Goal: Task Accomplishment & Management: Manage account settings

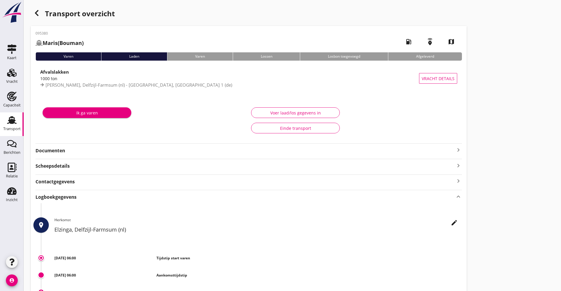
click at [37, 10] on icon "button" at bounding box center [36, 12] width 7 height 7
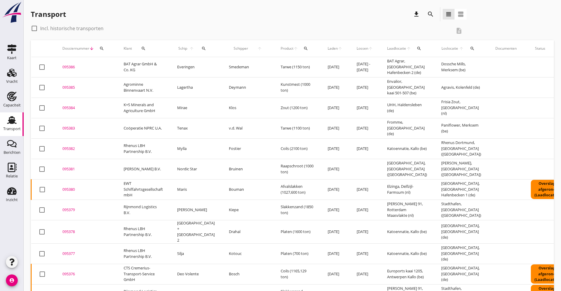
drag, startPoint x: 67, startPoint y: 207, endPoint x: 72, endPoint y: 210, distance: 5.7
click at [68, 207] on td "095379 upload_file Drop hier uw bestand om het aan het dossier toe te voegen" at bounding box center [85, 210] width 61 height 20
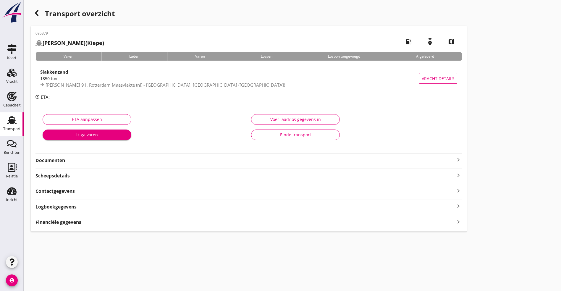
click at [73, 204] on strong "Logboekgegevens" at bounding box center [56, 207] width 41 height 7
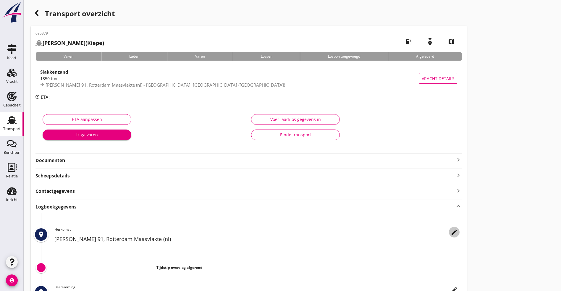
click at [451, 232] on icon "edit" at bounding box center [454, 232] width 7 height 7
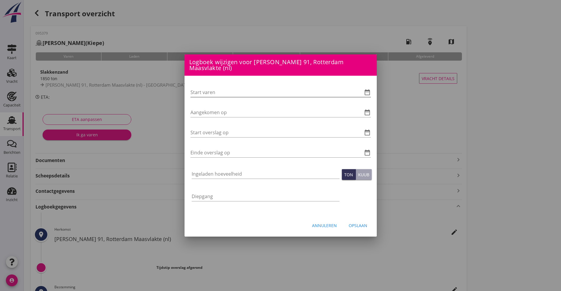
click at [201, 96] on input "Start varen" at bounding box center [273, 92] width 164 height 9
click at [222, 173] on input "Ingeladen hoeveelheid" at bounding box center [266, 173] width 148 height 9
type input "1890.335"
click at [221, 94] on input "Start varen" at bounding box center [273, 92] width 164 height 9
type input "1"
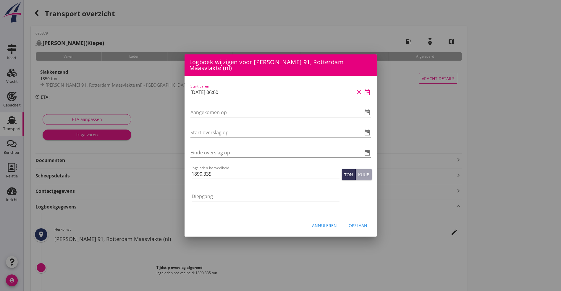
type input "[DATE] 06:00"
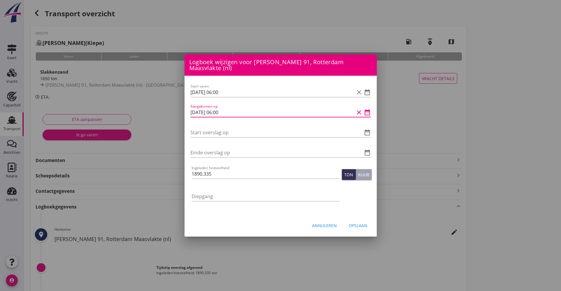
type input "[DATE] 06:00"
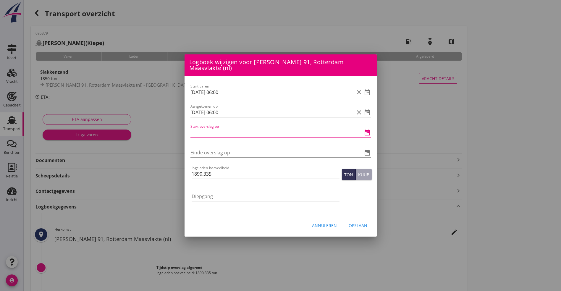
type input "0"
type input "1"
type input "[DATE] 12:00"
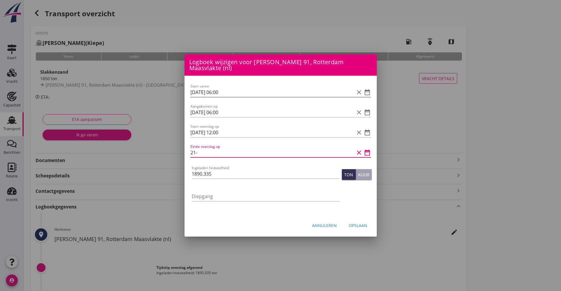
type input "21-"
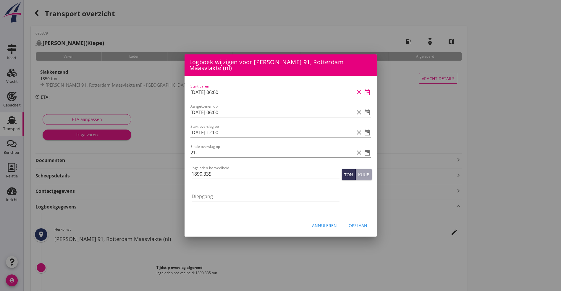
drag, startPoint x: 196, startPoint y: 91, endPoint x: 48, endPoint y: 58, distance: 152.0
click at [79, 65] on div "Logboek wijzigen voor Stadthafen, [GEOGRAPHIC_DATA] ([GEOGRAPHIC_DATA]) Start v…" at bounding box center [280, 191] width 561 height 383
type input "[DATE] 06:00"
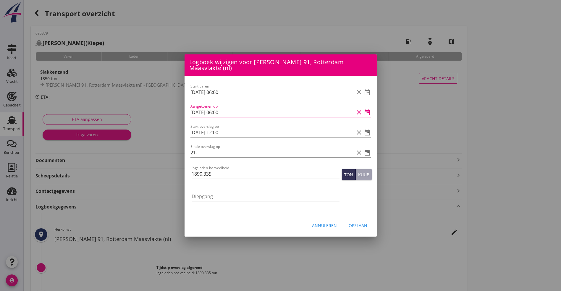
drag, startPoint x: 197, startPoint y: 114, endPoint x: 164, endPoint y: 92, distance: 39.7
click at [173, 97] on div "Logboek wijzigen voor Stadthafen, [GEOGRAPHIC_DATA] ([GEOGRAPHIC_DATA]) Start v…" at bounding box center [280, 191] width 561 height 383
type input "[DATE] 06:00"
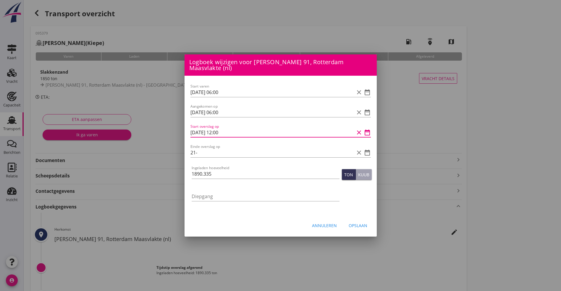
type input "[DATE] 12:00"
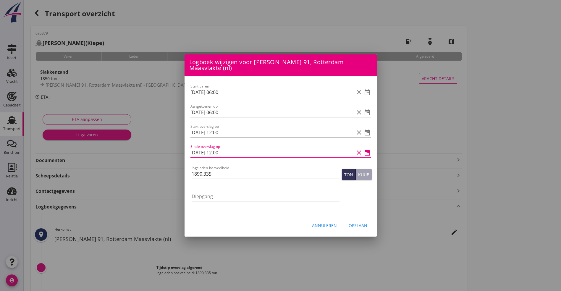
drag, startPoint x: 196, startPoint y: 153, endPoint x: 69, endPoint y: 123, distance: 130.6
click at [75, 127] on div "Logboek wijzigen voor Stadthafen, [GEOGRAPHIC_DATA] ([GEOGRAPHIC_DATA]) Start v…" at bounding box center [280, 191] width 561 height 383
type input "[DATE] 12:00"
click at [364, 225] on div "Opslaan" at bounding box center [358, 226] width 19 height 6
